Goal: Information Seeking & Learning: Learn about a topic

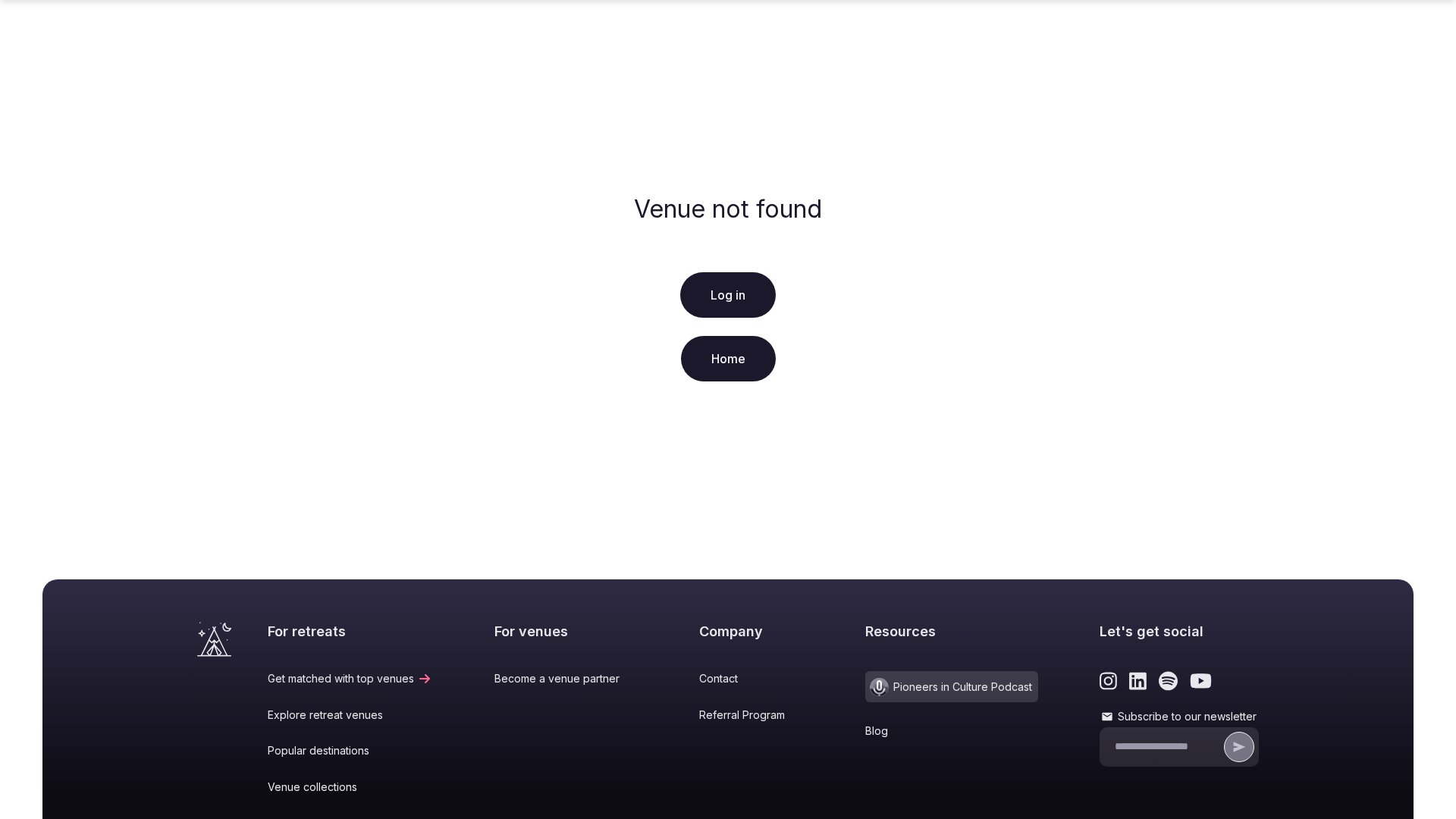
scroll to position [225, 0]
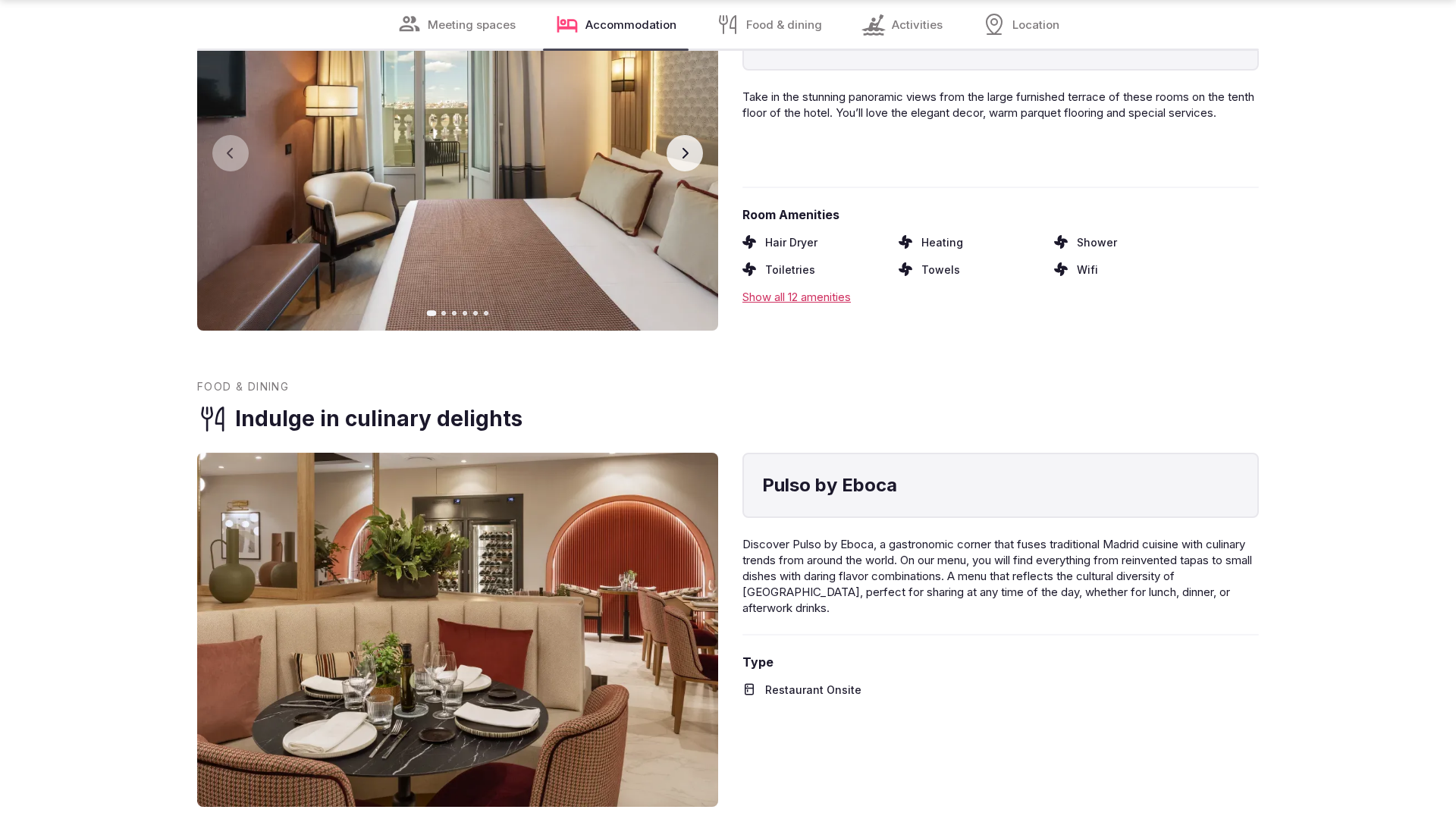
scroll to position [2996, 0]
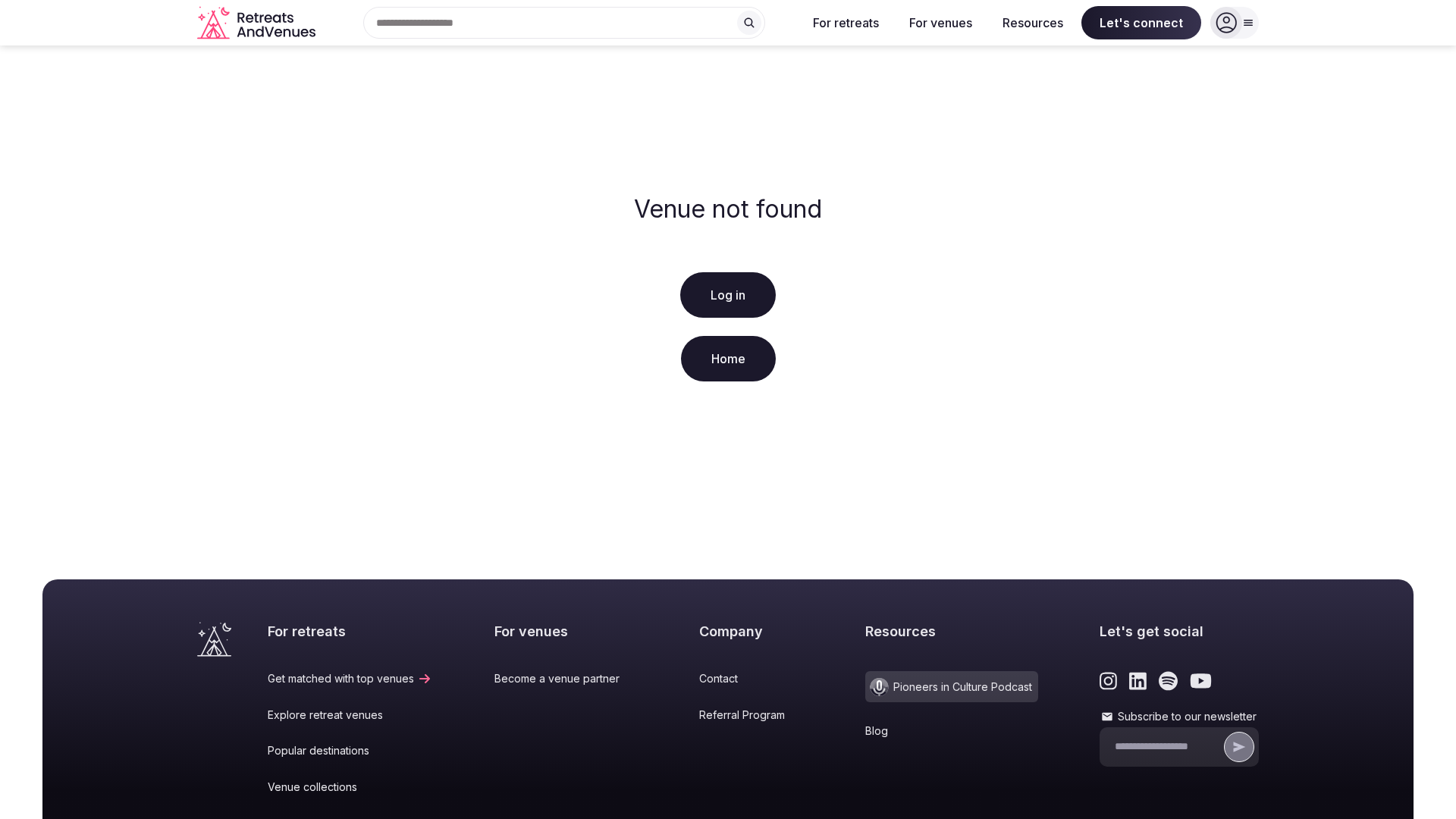
scroll to position [225, 0]
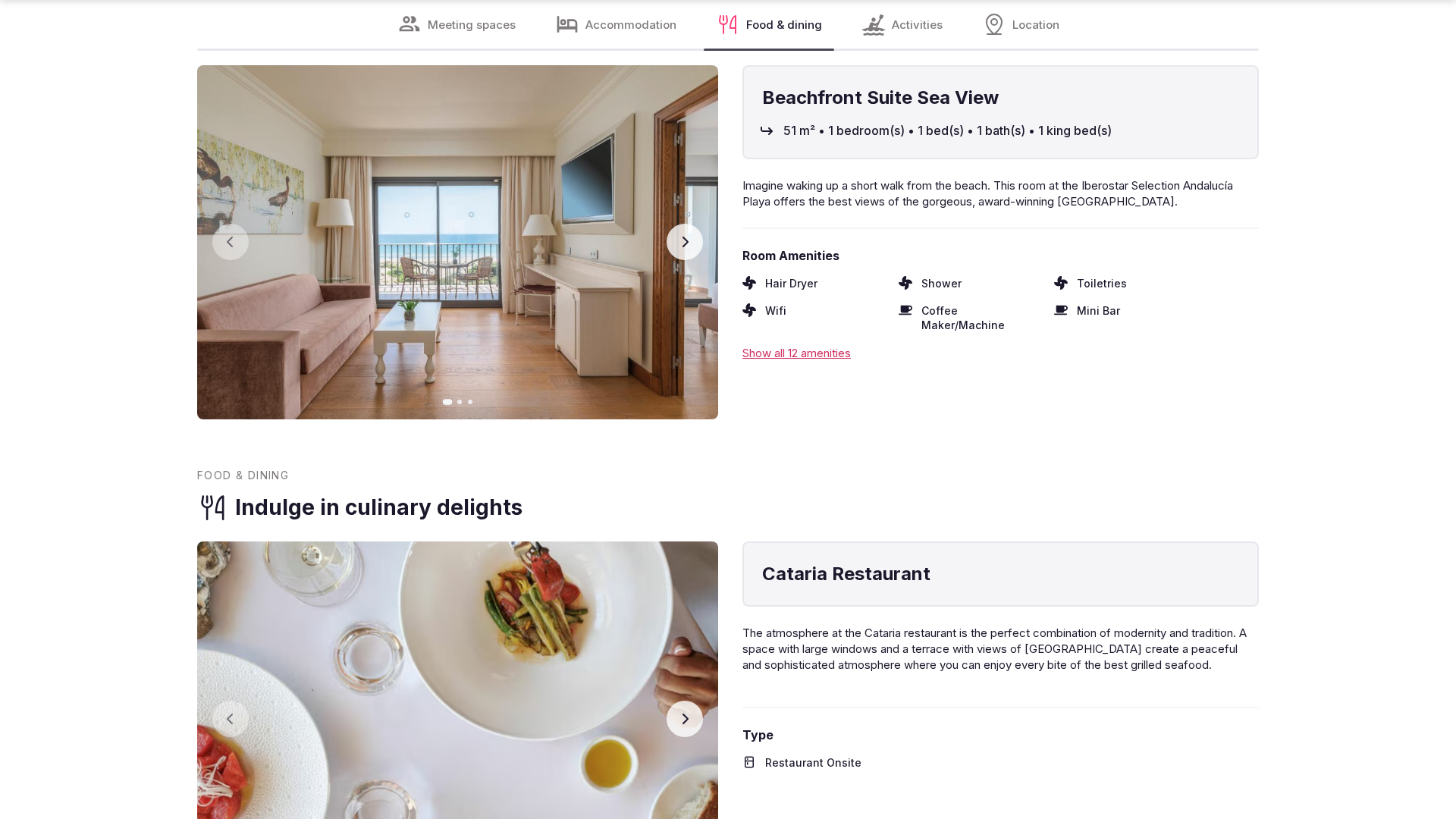
scroll to position [3052, 0]
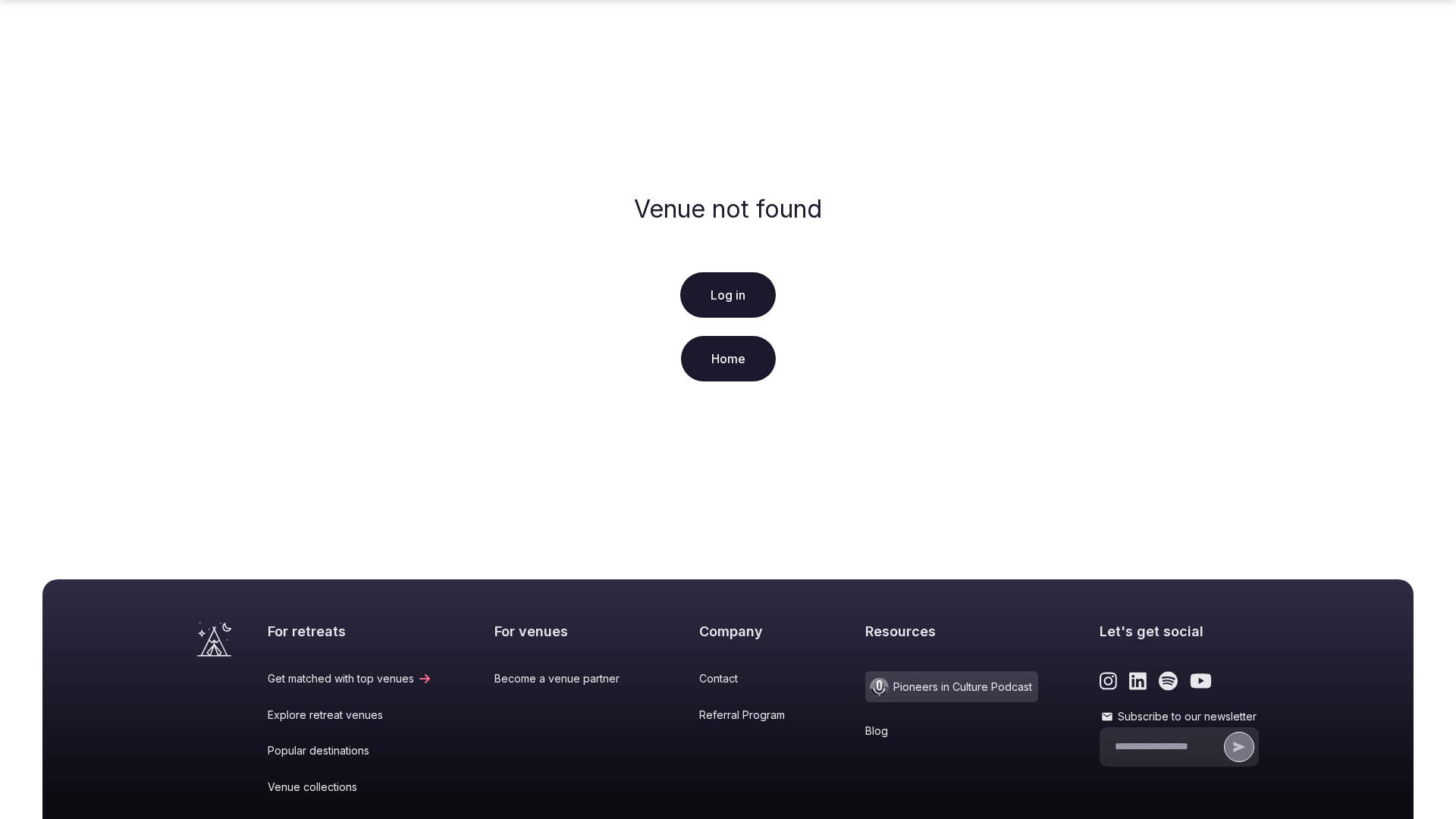
scroll to position [225, 0]
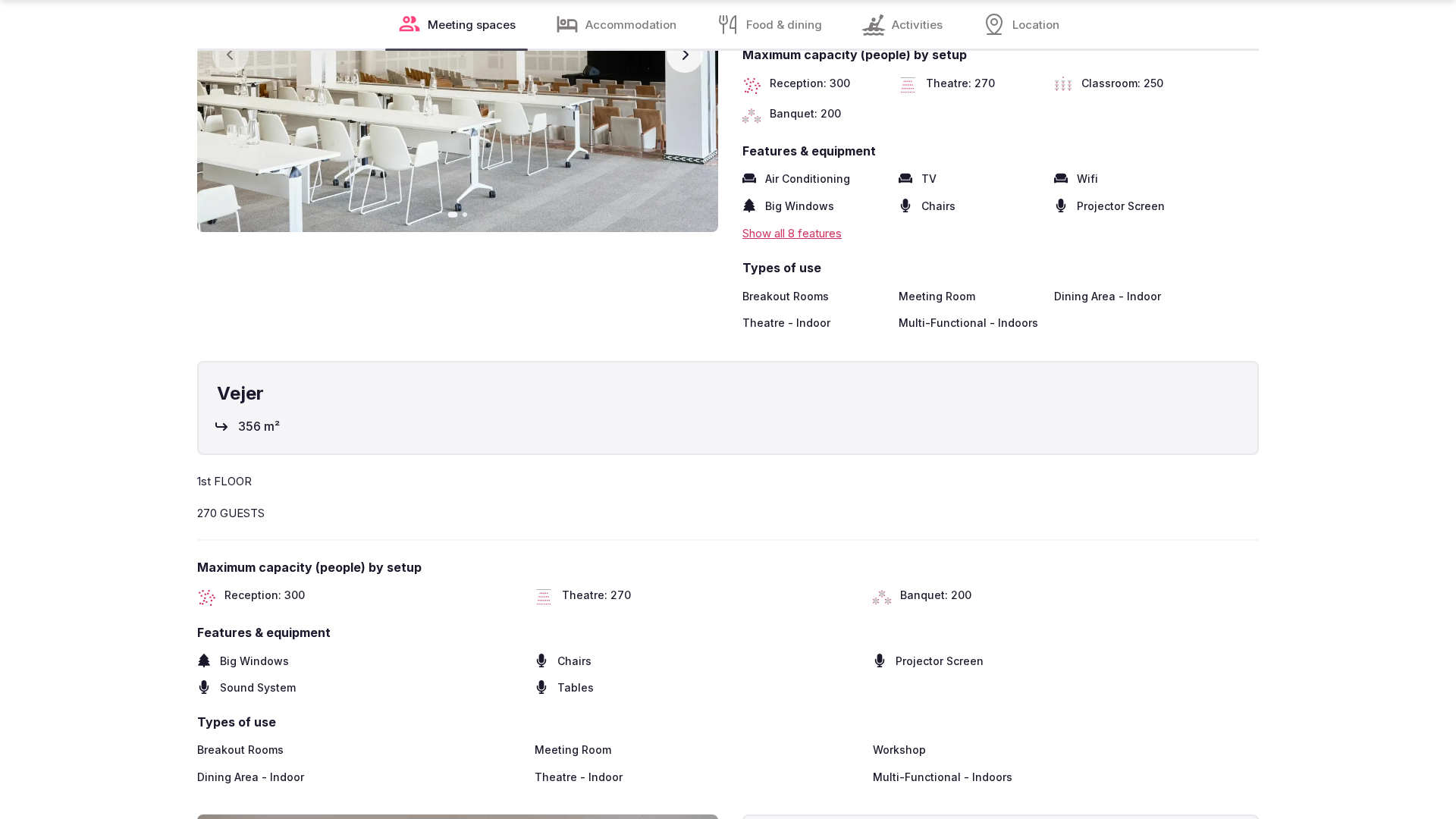
scroll to position [3052, 0]
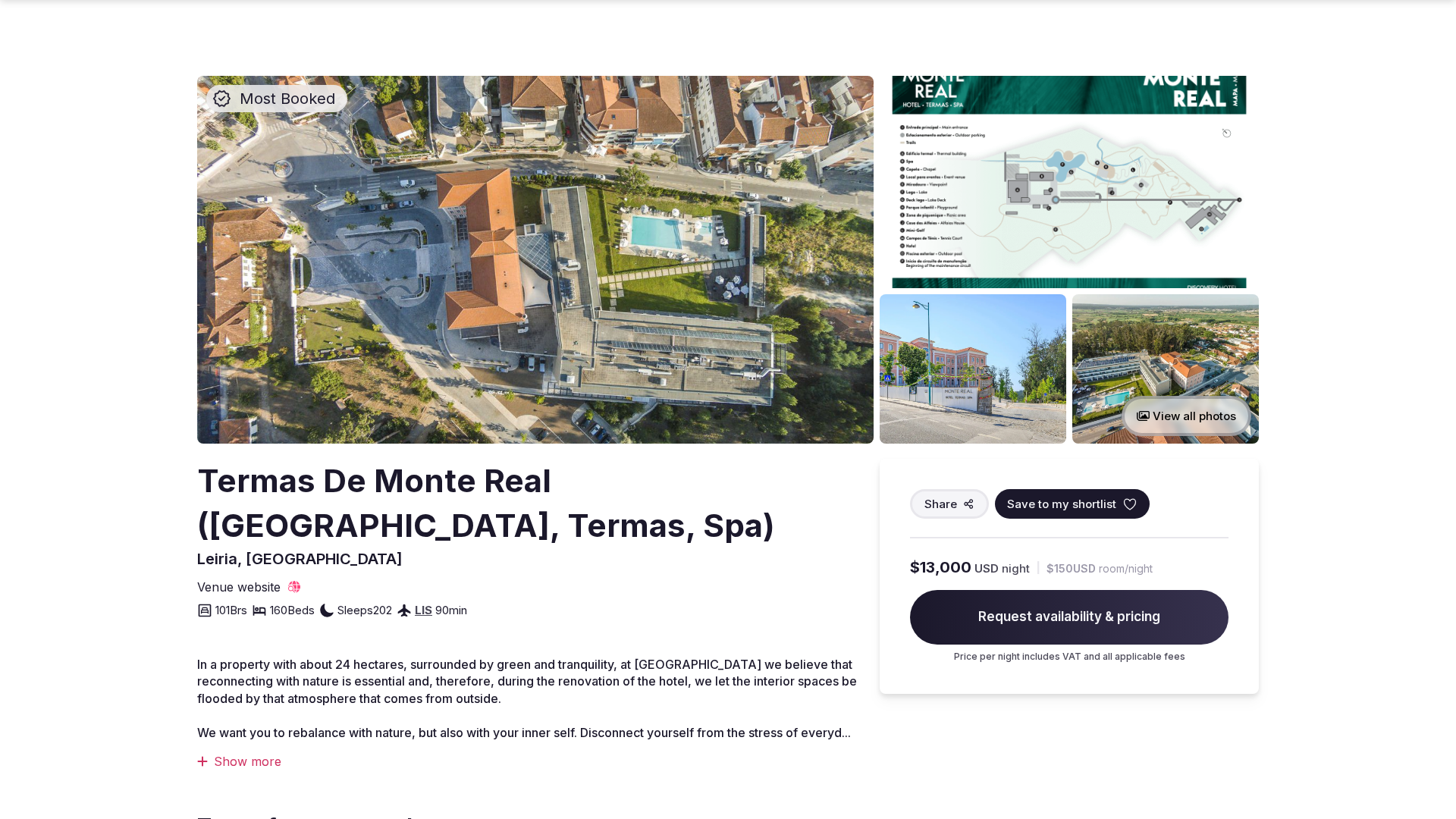
scroll to position [742, 0]
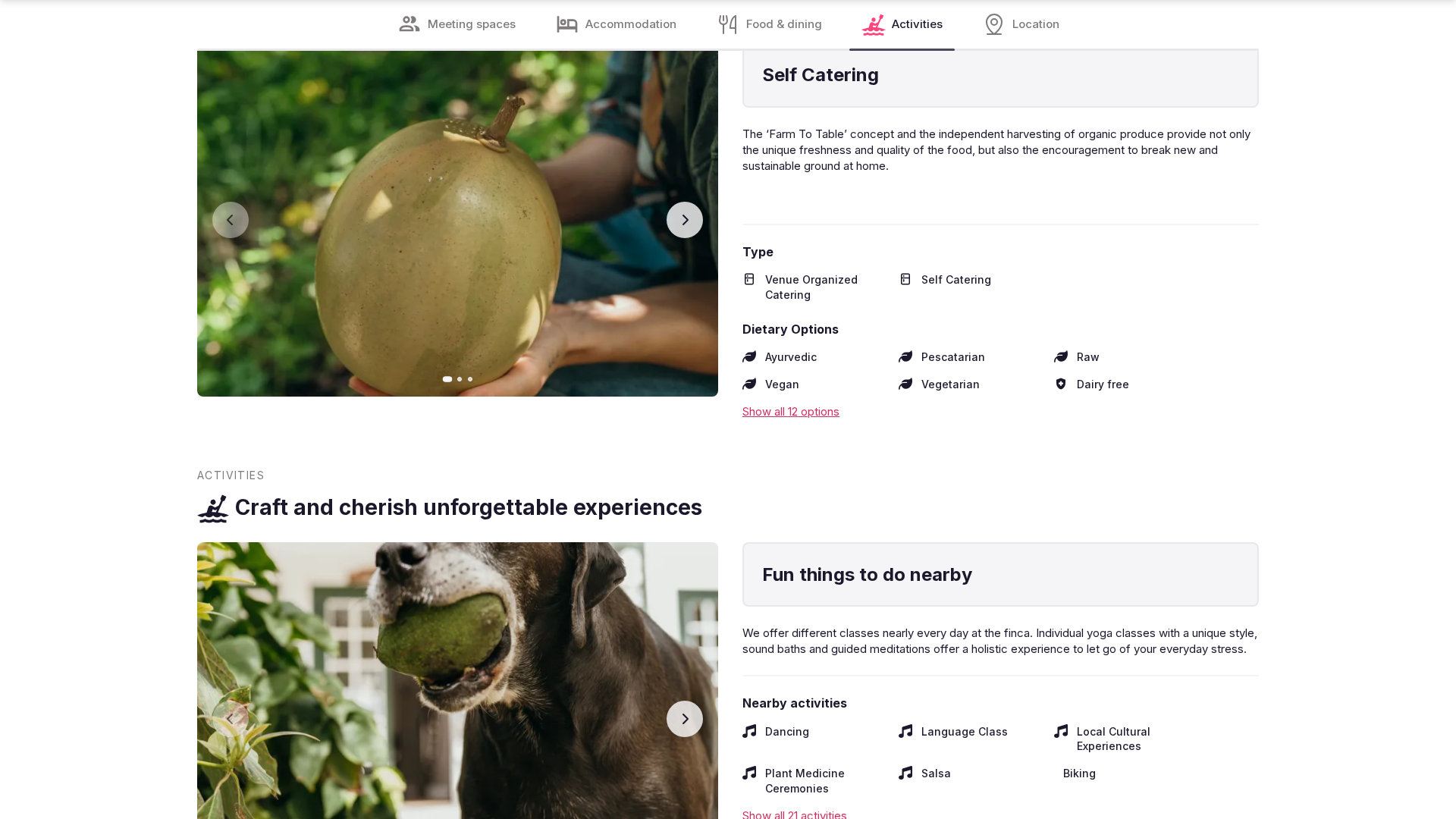
scroll to position [3002, 0]
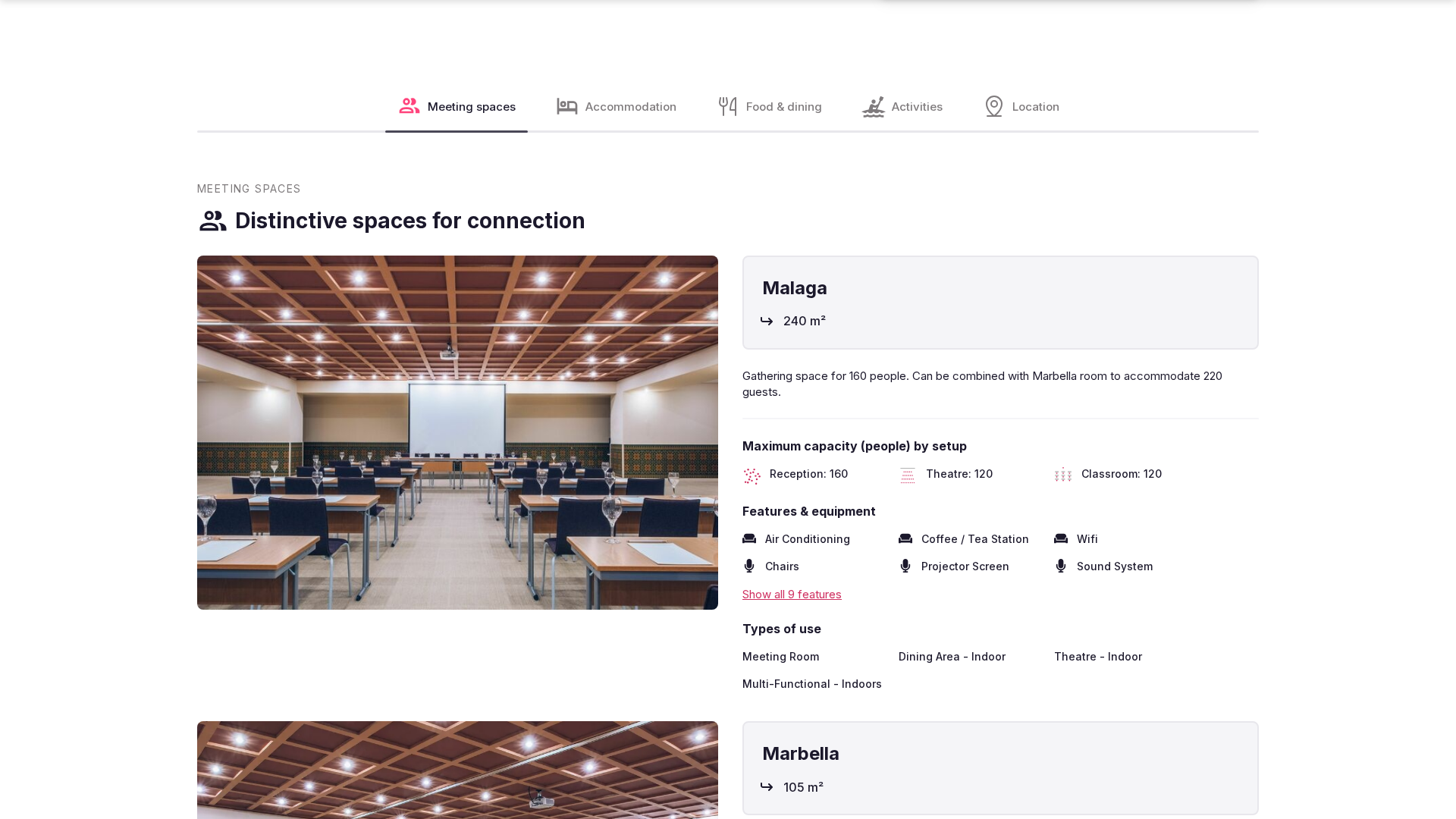
scroll to position [2271, 0]
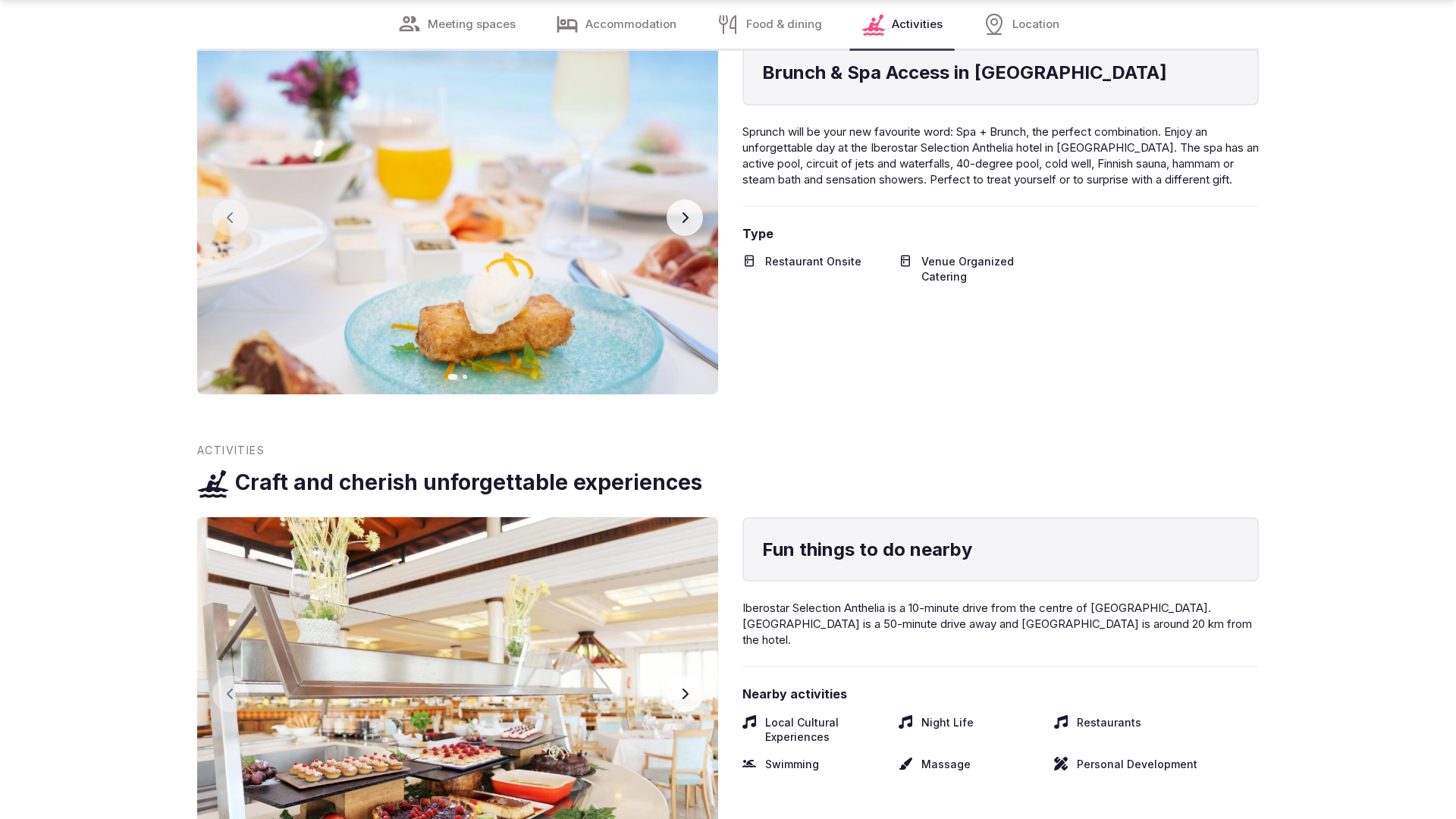
scroll to position [3002, 0]
